Goal: Transaction & Acquisition: Purchase product/service

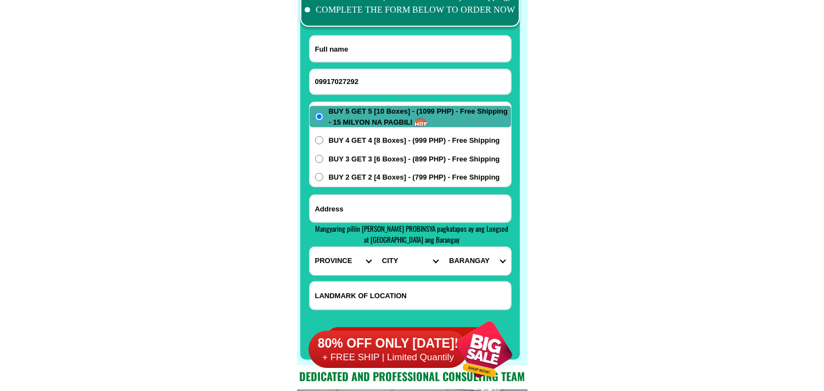
scroll to position [8695, 0]
type input "09917027292"
click at [350, 54] on input "Input full_name" at bounding box center [410, 49] width 201 height 26
paste input "[PERSON_NAME]"
type input "[PERSON_NAME]"
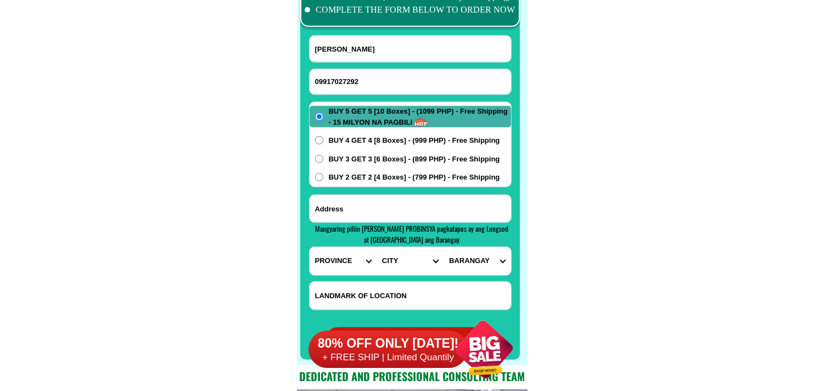
paste input "San [PERSON_NAME] city Purok 1"
click at [406, 200] on input "San [PERSON_NAME] city Purok 1" at bounding box center [410, 208] width 201 height 27
type input "San [PERSON_NAME] city Purok 1"
click at [333, 262] on select "PROVINCE [GEOGRAPHIC_DATA] [GEOGRAPHIC_DATA] [GEOGRAPHIC_DATA] [GEOGRAPHIC_DATA…" at bounding box center [343, 261] width 67 height 28
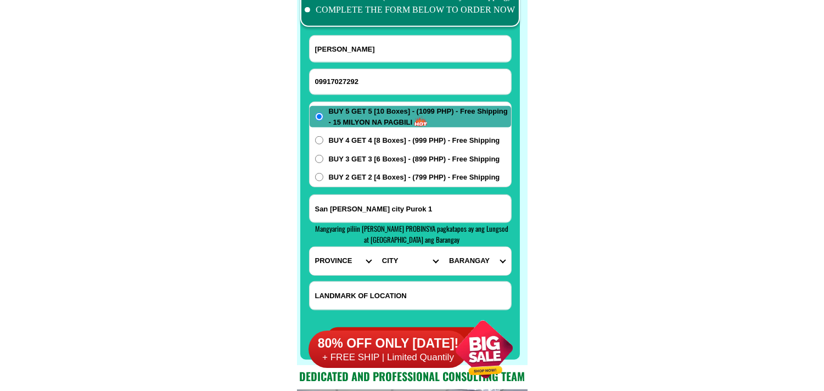
click at [333, 262] on select "PROVINCE [GEOGRAPHIC_DATA] [GEOGRAPHIC_DATA] [GEOGRAPHIC_DATA] [GEOGRAPHIC_DATA…" at bounding box center [343, 261] width 67 height 28
click at [343, 262] on select "PROVINCE [GEOGRAPHIC_DATA] [GEOGRAPHIC_DATA] [GEOGRAPHIC_DATA] [GEOGRAPHIC_DATA…" at bounding box center [343, 261] width 67 height 28
select select "63_305"
click at [310, 247] on select "PROVINCE [GEOGRAPHIC_DATA] [GEOGRAPHIC_DATA] [GEOGRAPHIC_DATA] [GEOGRAPHIC_DATA…" at bounding box center [343, 261] width 67 height 28
click at [396, 262] on select "CITY [GEOGRAPHIC_DATA] [PERSON_NAME]-city [GEOGRAPHIC_DATA] [PERSON_NAME] Echag…" at bounding box center [410, 261] width 67 height 28
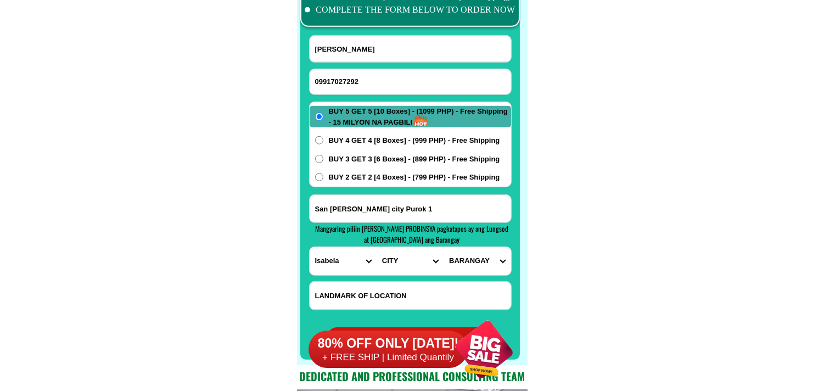
select select "63_3059317"
click at [377, 247] on select "CITY [GEOGRAPHIC_DATA] [PERSON_NAME]-city [GEOGRAPHIC_DATA] [PERSON_NAME] Echag…" at bounding box center [410, 261] width 67 height 28
click at [491, 262] on select "BARANGAY Aggasian Alibagu Allinguigan 1st Allinguigan 2nd Allinguigan 3rd Arusi…" at bounding box center [476, 261] width 67 height 28
select select "63_30593171010"
click at [443, 247] on select "BARANGAY Aggasian Alibagu Allinguigan 1st Allinguigan 2nd Allinguigan 3rd Arusi…" at bounding box center [476, 261] width 67 height 28
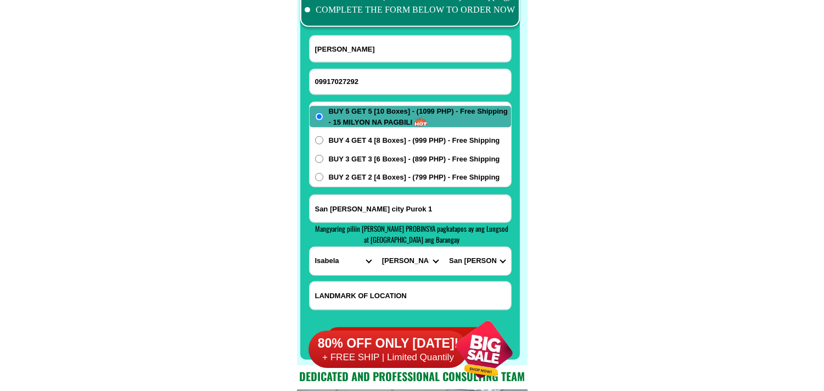
drag, startPoint x: 643, startPoint y: 209, endPoint x: 309, endPoint y: 7, distance: 390.1
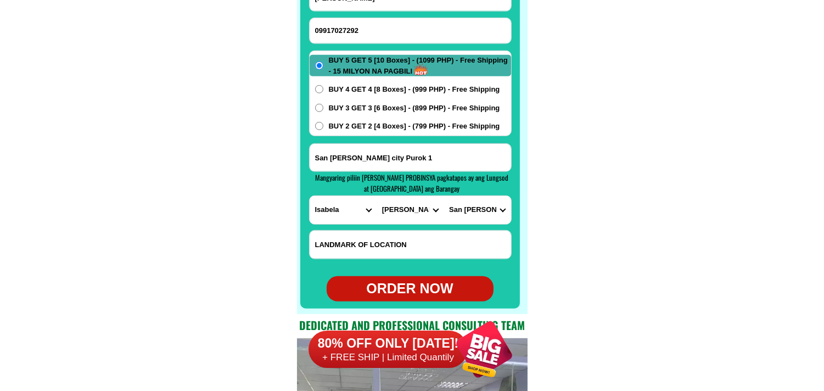
scroll to position [8817, 0]
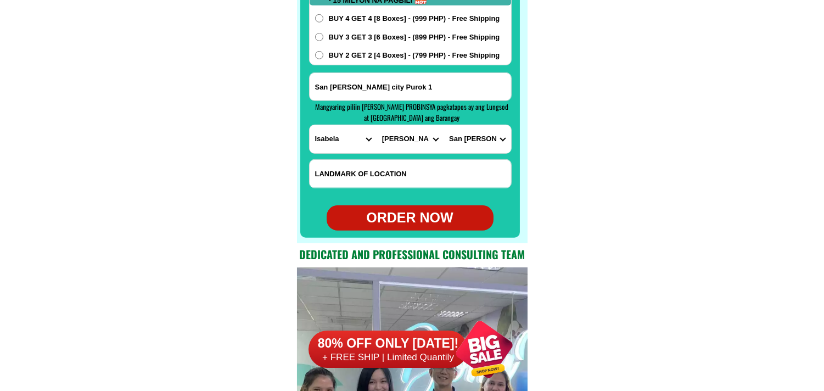
click at [379, 217] on div "ORDER NOW" at bounding box center [410, 217] width 167 height 21
type input "09917027292"
type input "San [PERSON_NAME] city Purok 1"
radio input "true"
